Goal: Task Accomplishment & Management: Use online tool/utility

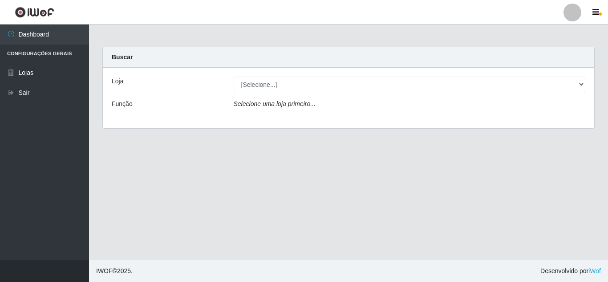
click at [329, 117] on div "Loja [Selecione...] Queiroz [GEOGRAPHIC_DATA] - [GEOGRAPHIC_DATA] Função Seleci…" at bounding box center [348, 98] width 491 height 61
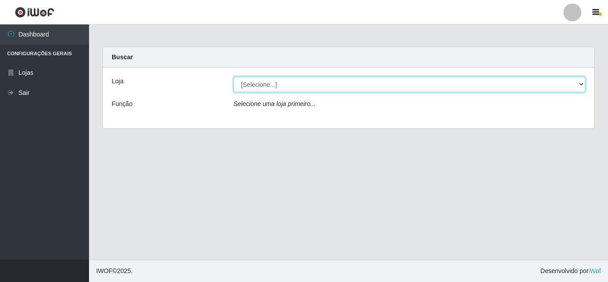
click at [339, 82] on select "[Selecione...] Queiroz [GEOGRAPHIC_DATA] - [GEOGRAPHIC_DATA]" at bounding box center [410, 85] width 352 height 16
select select "462"
click at [234, 77] on select "[Selecione...] Queiroz [GEOGRAPHIC_DATA] - [GEOGRAPHIC_DATA]" at bounding box center [410, 85] width 352 height 16
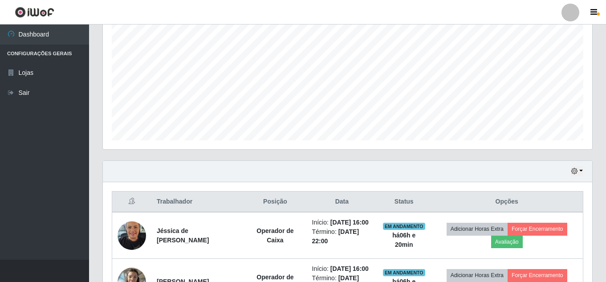
scroll to position [262, 0]
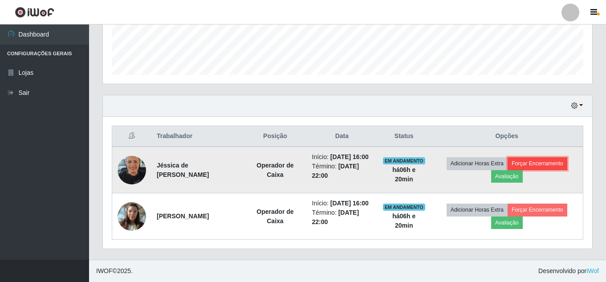
click at [548, 157] on button "Forçar Encerramento" at bounding box center [537, 163] width 60 height 12
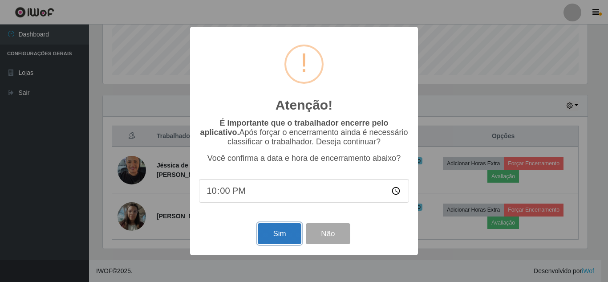
click at [277, 236] on button "Sim" at bounding box center [279, 233] width 43 height 21
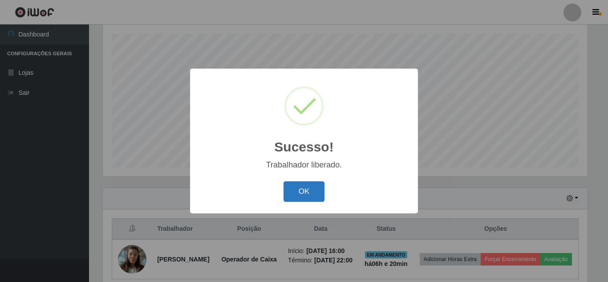
click at [286, 195] on button "OK" at bounding box center [303, 191] width 41 height 21
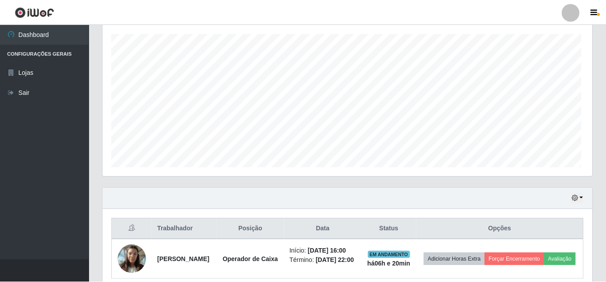
scroll to position [185, 489]
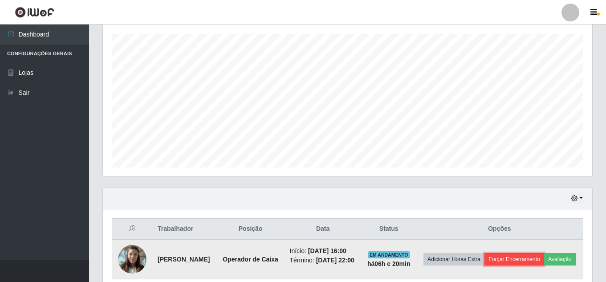
click at [533, 259] on button "Forçar Encerramento" at bounding box center [514, 259] width 60 height 12
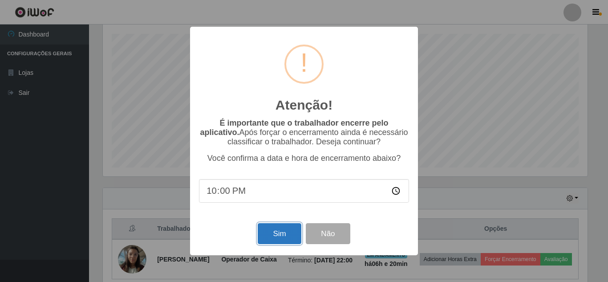
click at [278, 237] on button "Sim" at bounding box center [279, 233] width 43 height 21
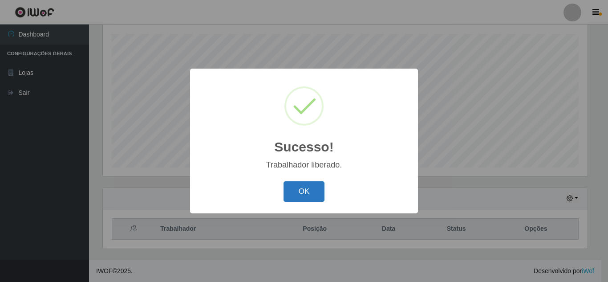
click at [311, 189] on button "OK" at bounding box center [303, 191] width 41 height 21
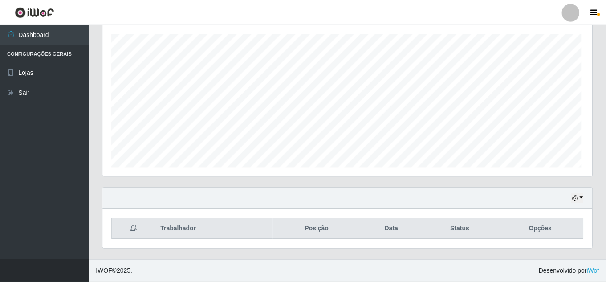
scroll to position [185, 489]
